Goal: Transaction & Acquisition: Purchase product/service

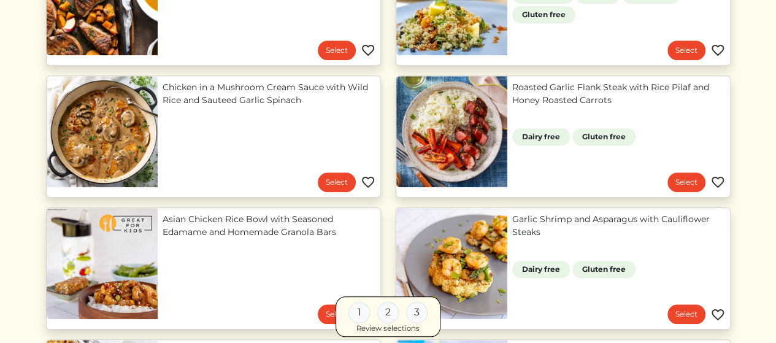
scroll to position [613, 0]
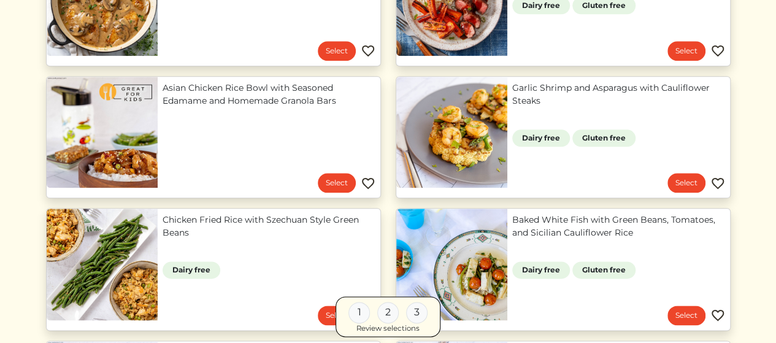
click at [715, 183] on img at bounding box center [717, 183] width 15 height 15
click at [371, 181] on img at bounding box center [368, 183] width 15 height 15
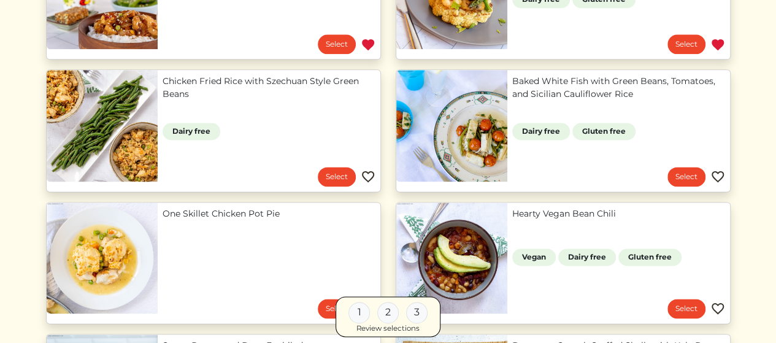
scroll to position [797, 0]
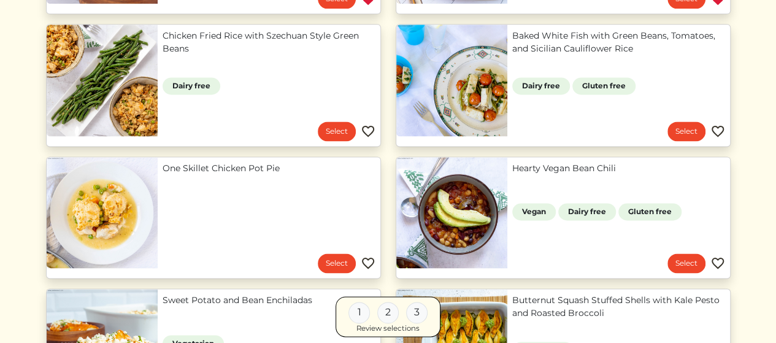
click at [370, 132] on img at bounding box center [368, 131] width 15 height 15
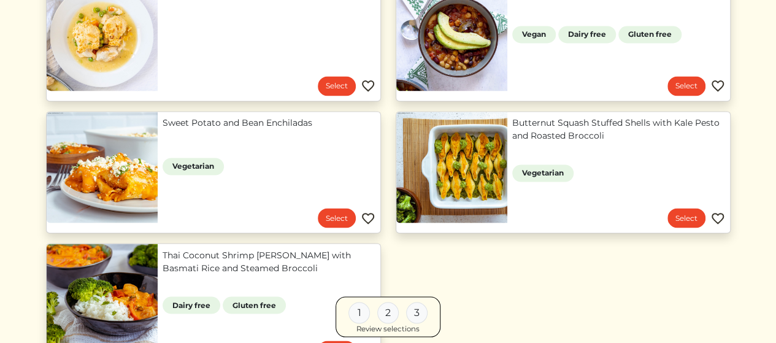
scroll to position [920, 0]
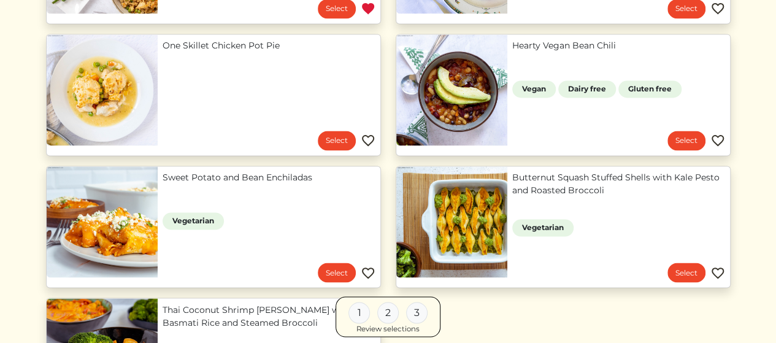
click at [372, 136] on img at bounding box center [368, 140] width 15 height 15
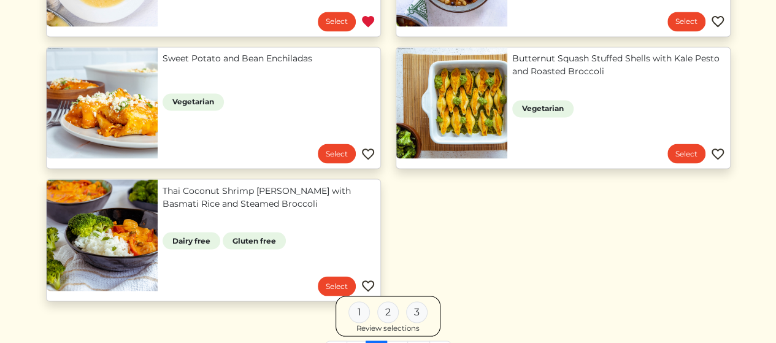
scroll to position [1042, 0]
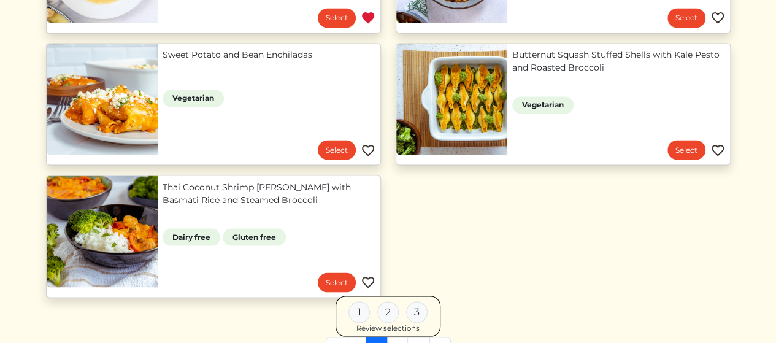
click at [719, 149] on img at bounding box center [717, 150] width 15 height 15
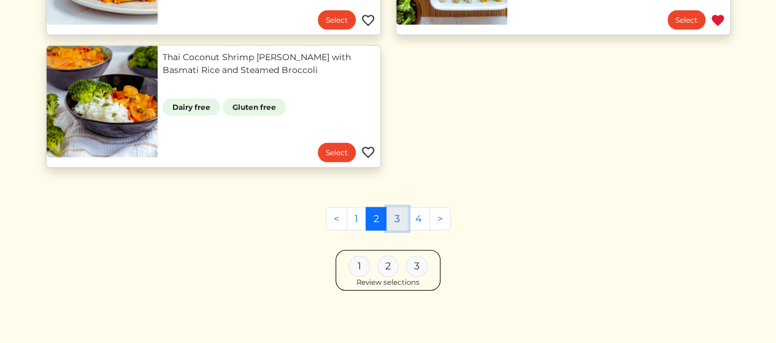
click at [400, 215] on link "3" at bounding box center [396, 218] width 21 height 23
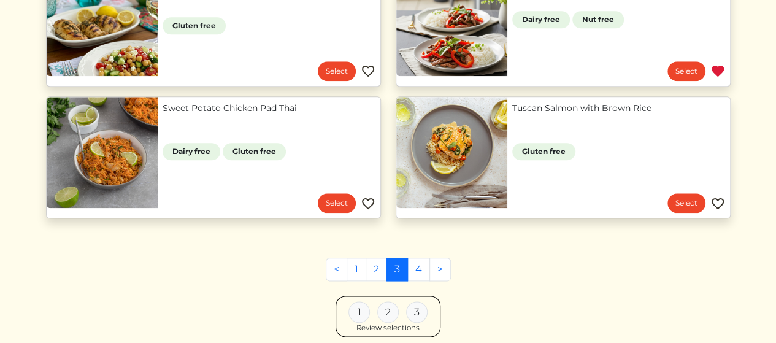
scroll to position [613, 0]
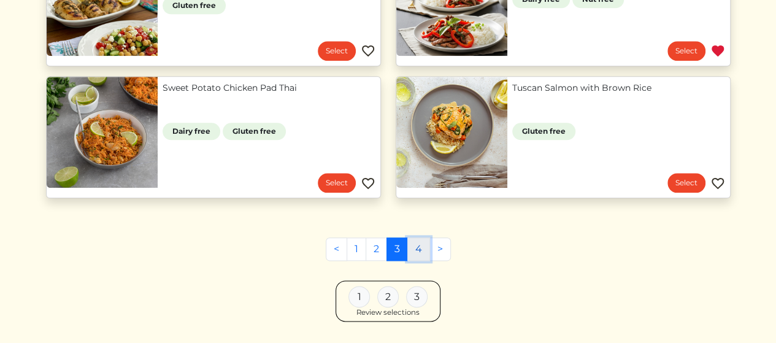
click at [416, 247] on link "4" at bounding box center [418, 248] width 23 height 23
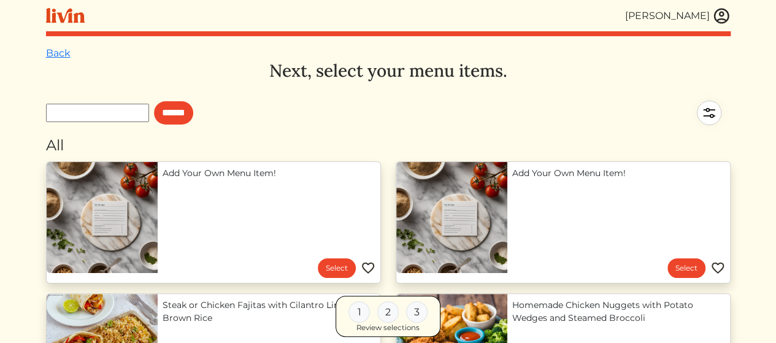
scroll to position [184, 0]
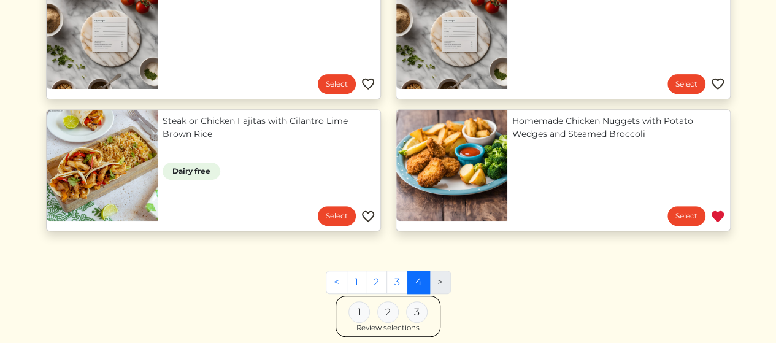
click at [372, 215] on img at bounding box center [368, 216] width 15 height 15
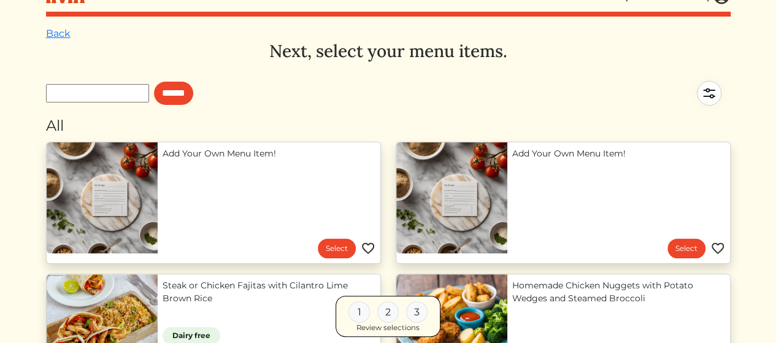
scroll to position [0, 0]
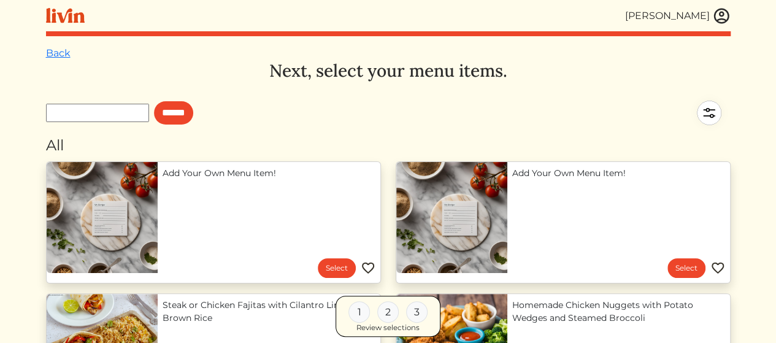
click at [701, 112] on img at bounding box center [708, 112] width 43 height 43
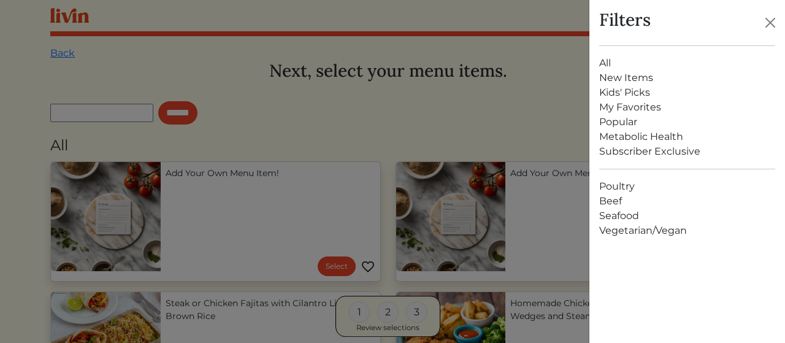
click at [624, 107] on link "My Favorites" at bounding box center [687, 107] width 176 height 15
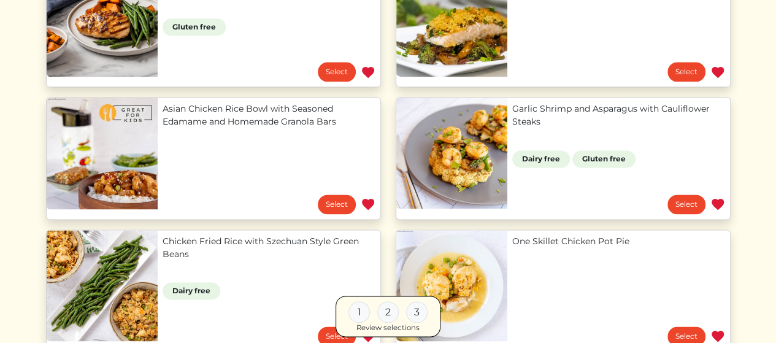
scroll to position [736, 0]
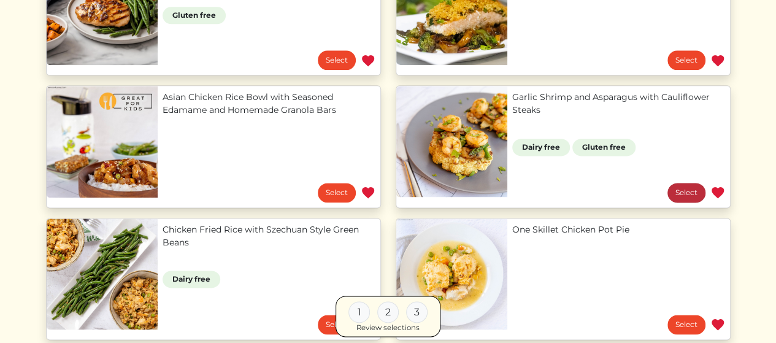
click at [686, 189] on link "Select" at bounding box center [686, 193] width 38 height 20
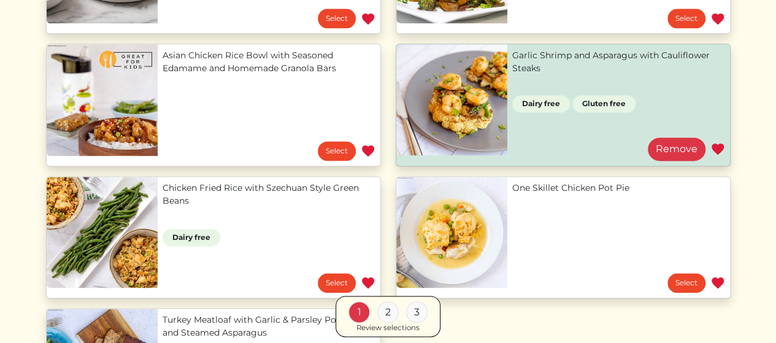
scroll to position [797, 0]
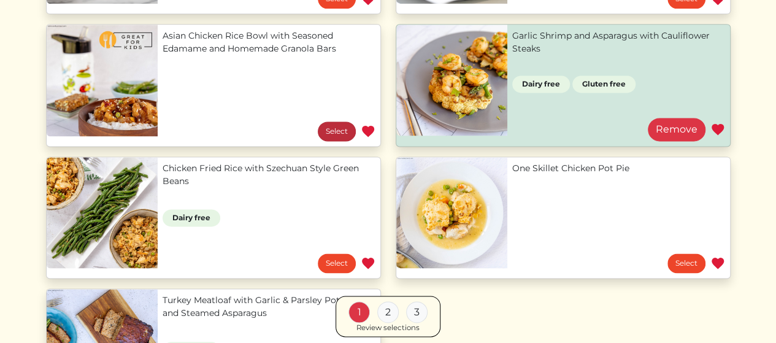
click at [330, 132] on link "Select" at bounding box center [337, 131] width 38 height 20
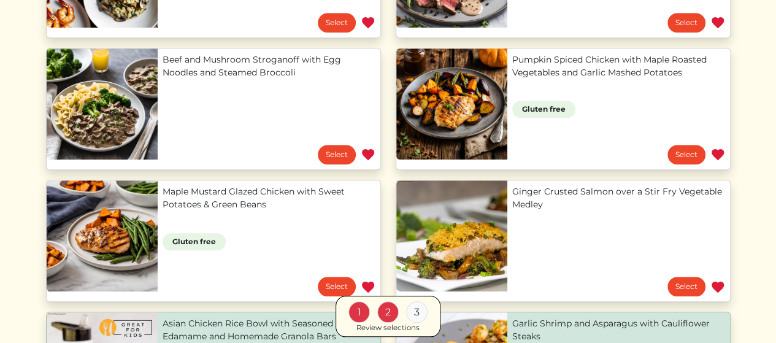
scroll to position [491, 0]
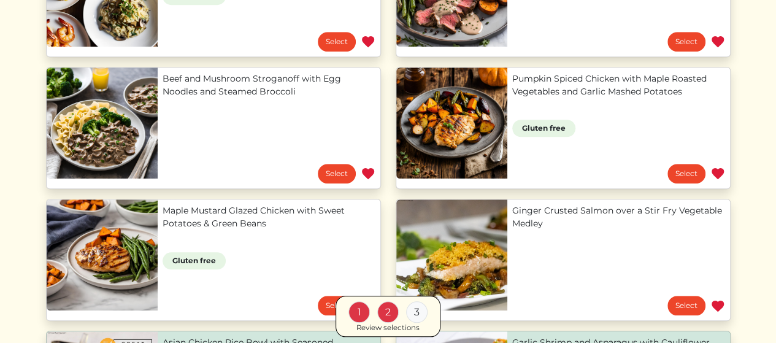
click at [717, 305] on div "1 2 3 Review selections" at bounding box center [388, 316] width 684 height 41
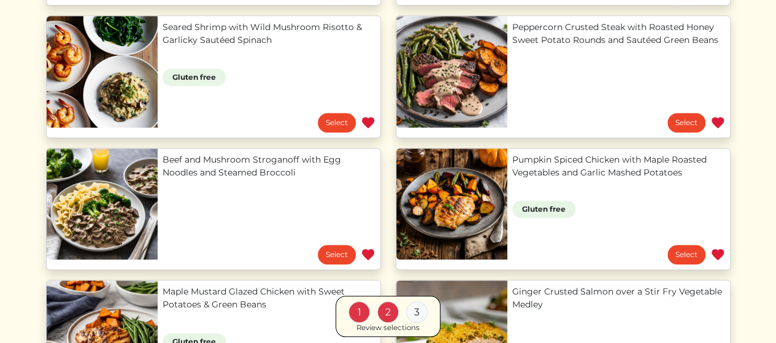
scroll to position [429, 0]
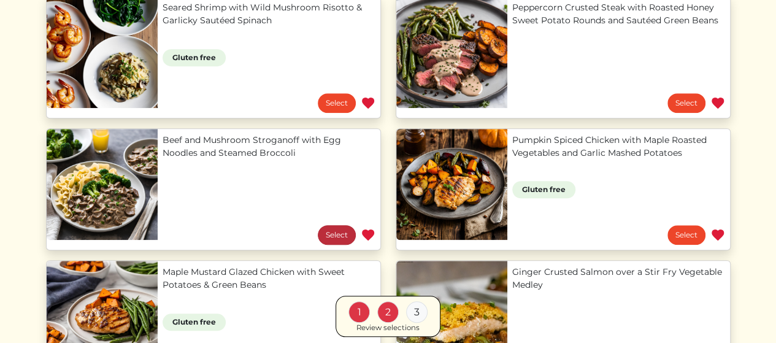
click at [337, 232] on link "Select" at bounding box center [337, 235] width 38 height 20
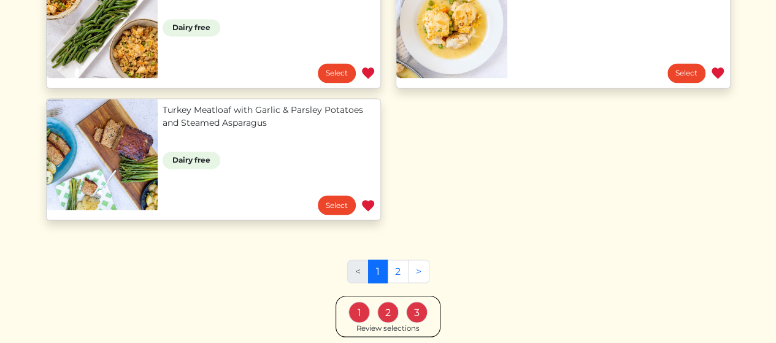
scroll to position [1040, 0]
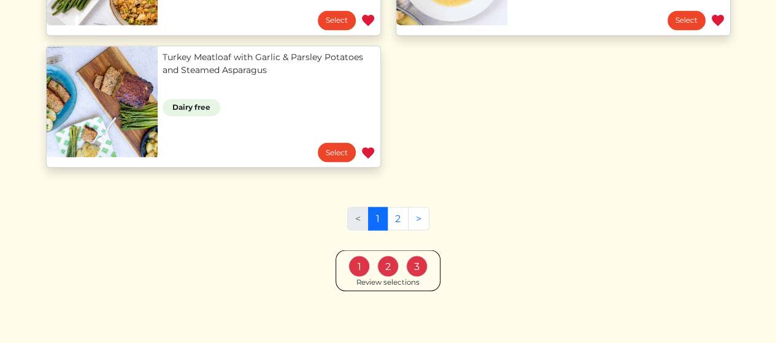
click at [413, 266] on div "3" at bounding box center [416, 265] width 21 height 21
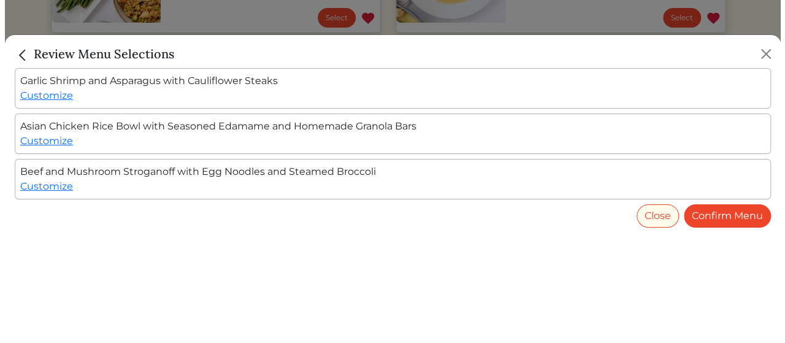
scroll to position [1028, 0]
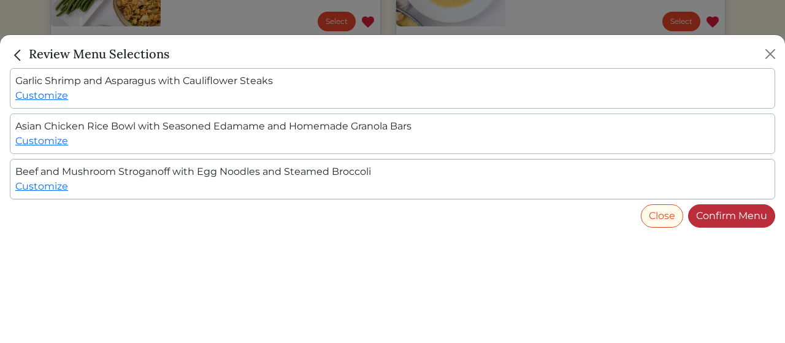
click at [722, 215] on link "Confirm Menu" at bounding box center [731, 215] width 87 height 23
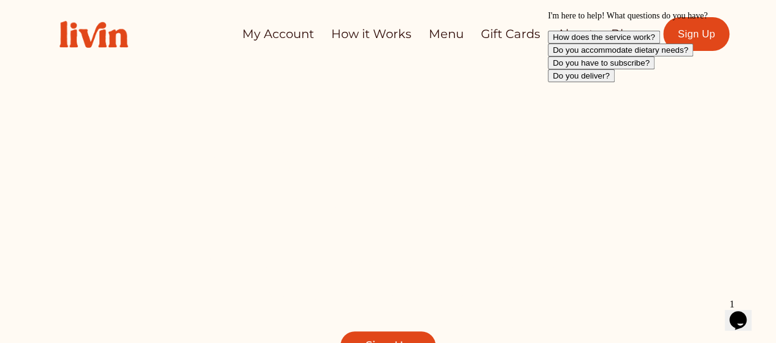
click at [369, 27] on link "How it Works" at bounding box center [371, 34] width 80 height 24
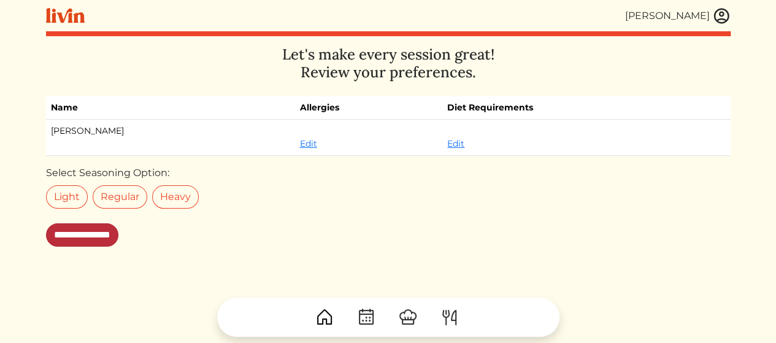
click at [118, 233] on input "**********" at bounding box center [82, 234] width 72 height 23
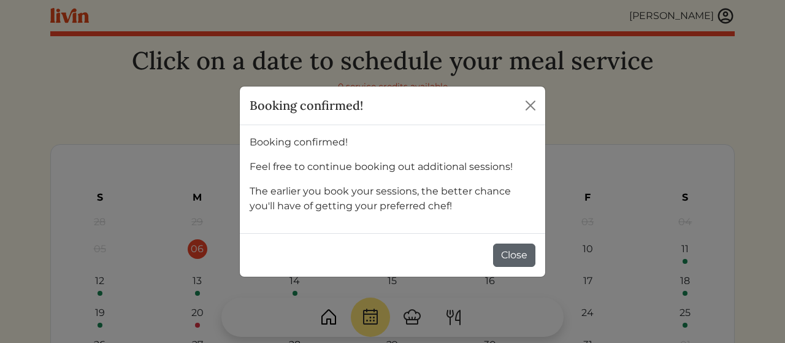
click at [516, 249] on button "Close" at bounding box center [514, 254] width 42 height 23
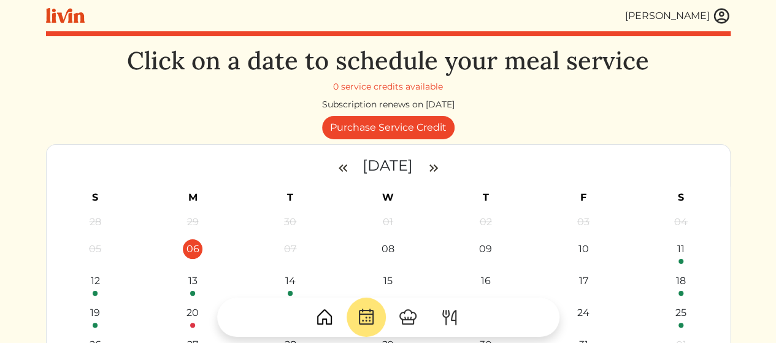
click at [725, 22] on img at bounding box center [721, 16] width 18 height 18
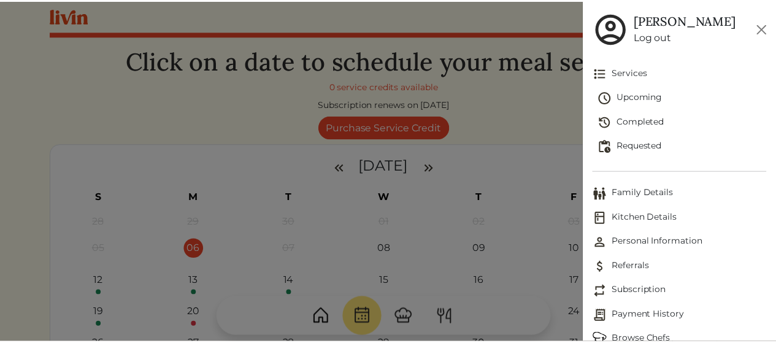
scroll to position [60, 0]
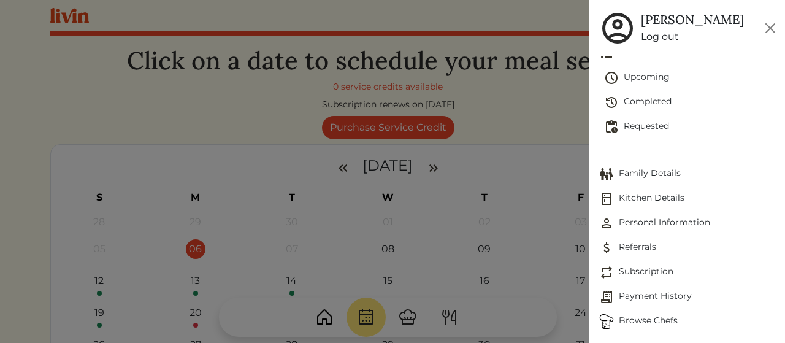
click at [656, 272] on span "Subscription" at bounding box center [687, 272] width 176 height 15
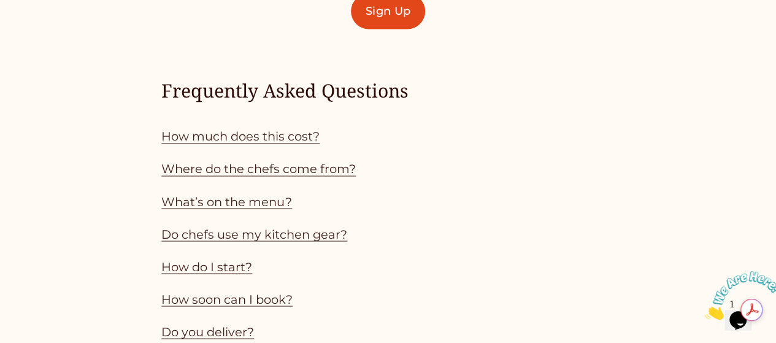
scroll to position [1042, 0]
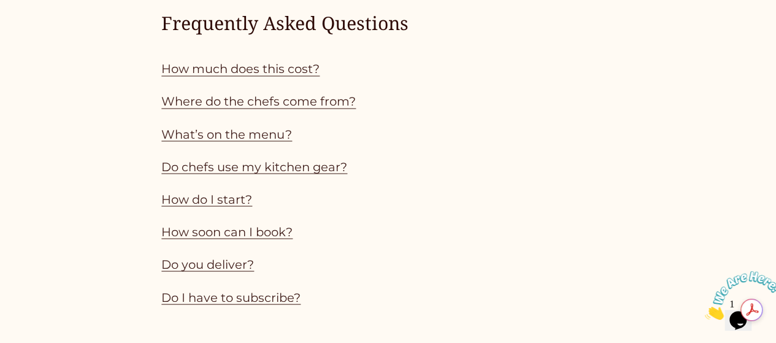
click at [280, 76] on link "How much does this cost?" at bounding box center [240, 68] width 158 height 15
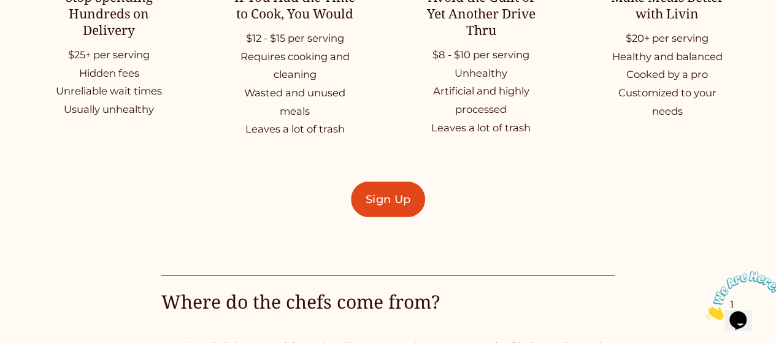
scroll to position [1836, 0]
